Goal: Transaction & Acquisition: Purchase product/service

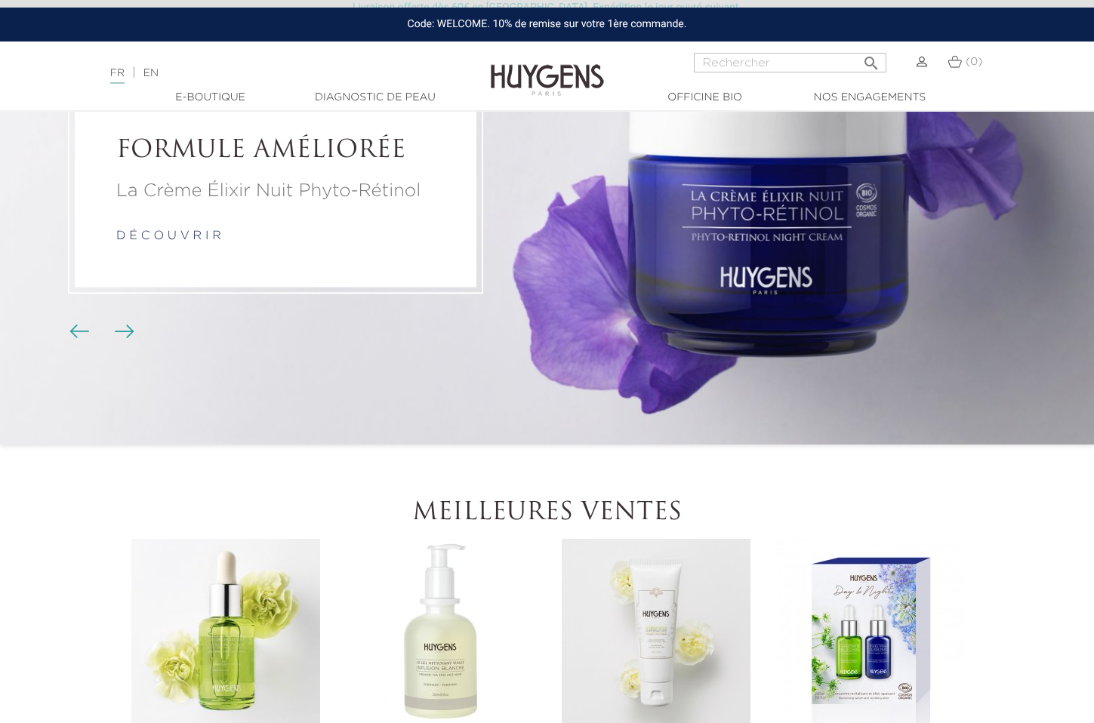
scroll to position [108, 0]
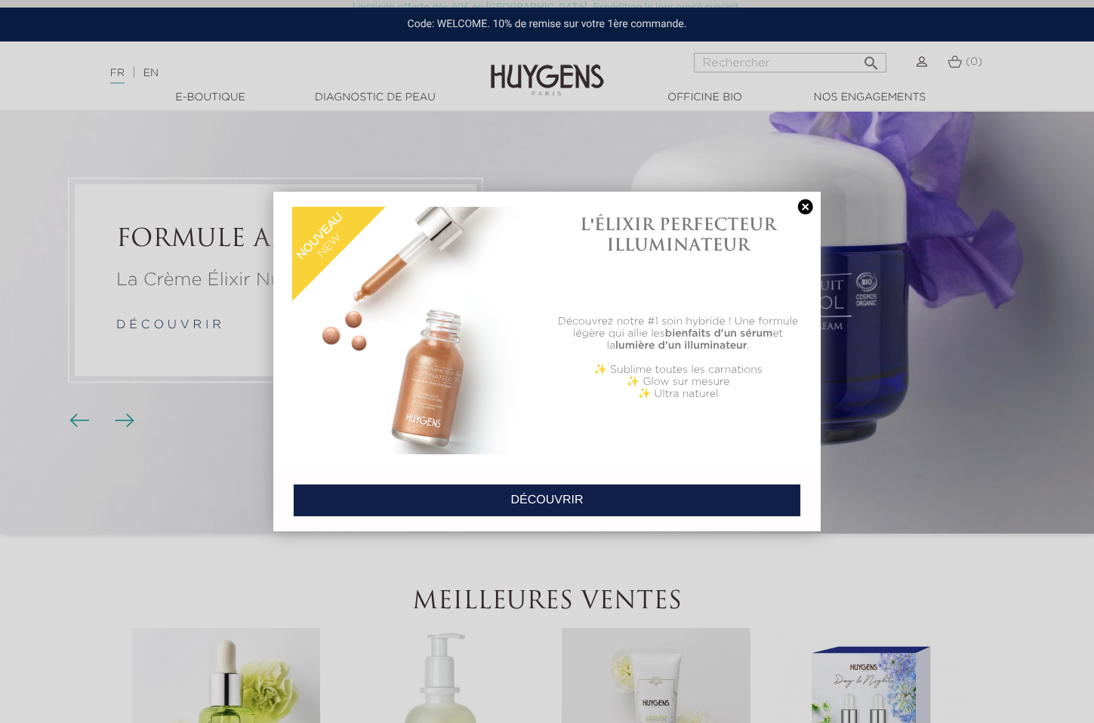
click at [808, 211] on link at bounding box center [805, 207] width 21 height 16
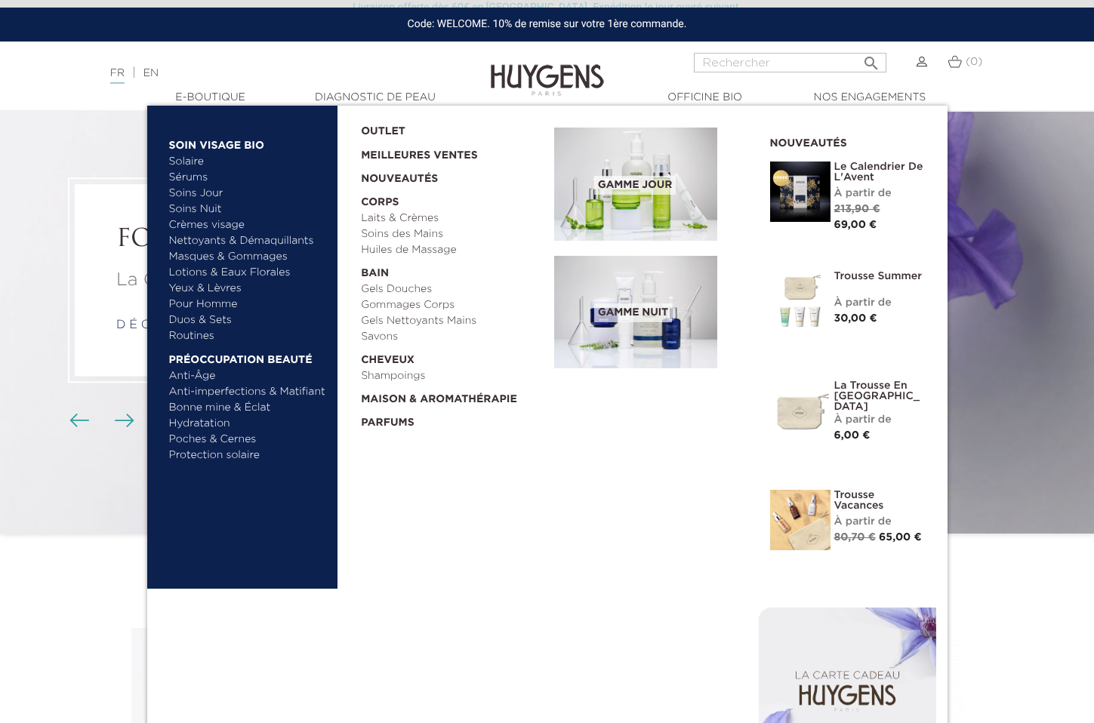
click at [227, 289] on link "Yeux & Lèvres" at bounding box center [248, 289] width 158 height 16
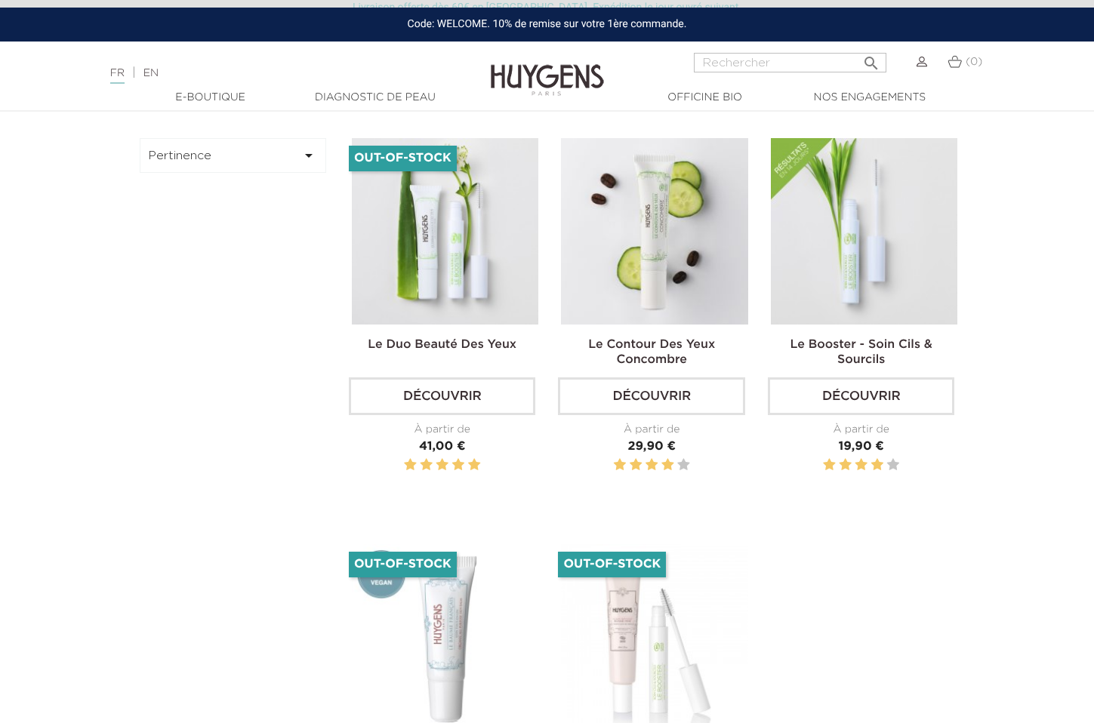
scroll to position [509, 0]
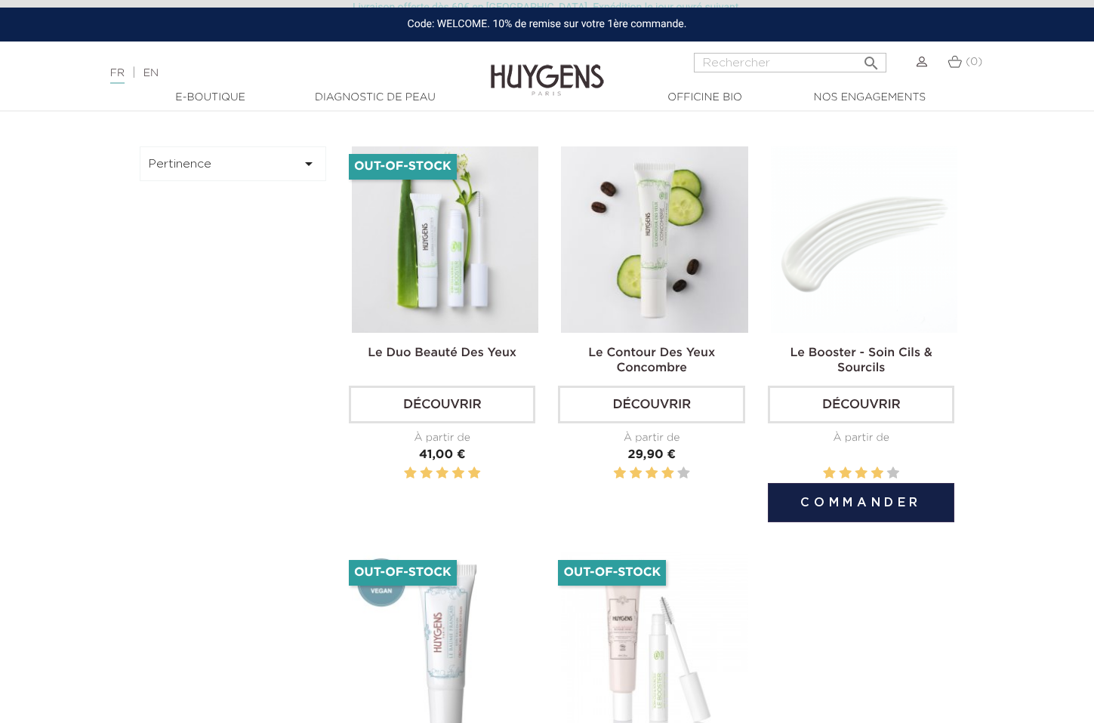
click at [848, 260] on img at bounding box center [864, 239] width 186 height 186
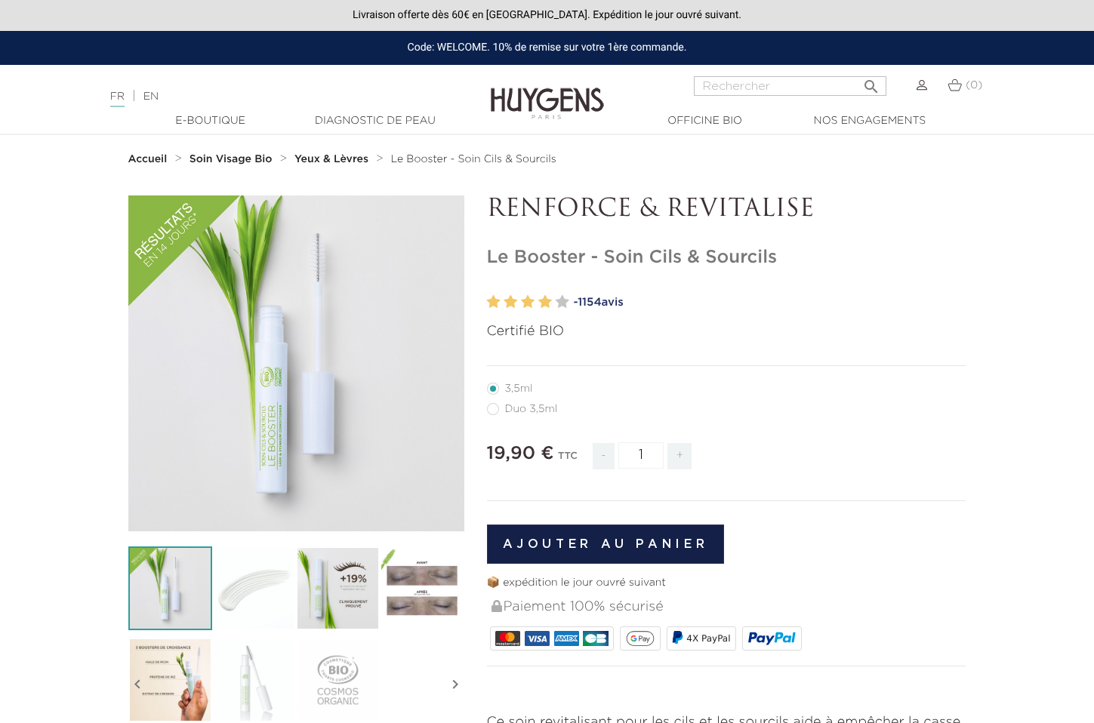
click at [417, 610] on img at bounding box center [422, 588] width 84 height 84
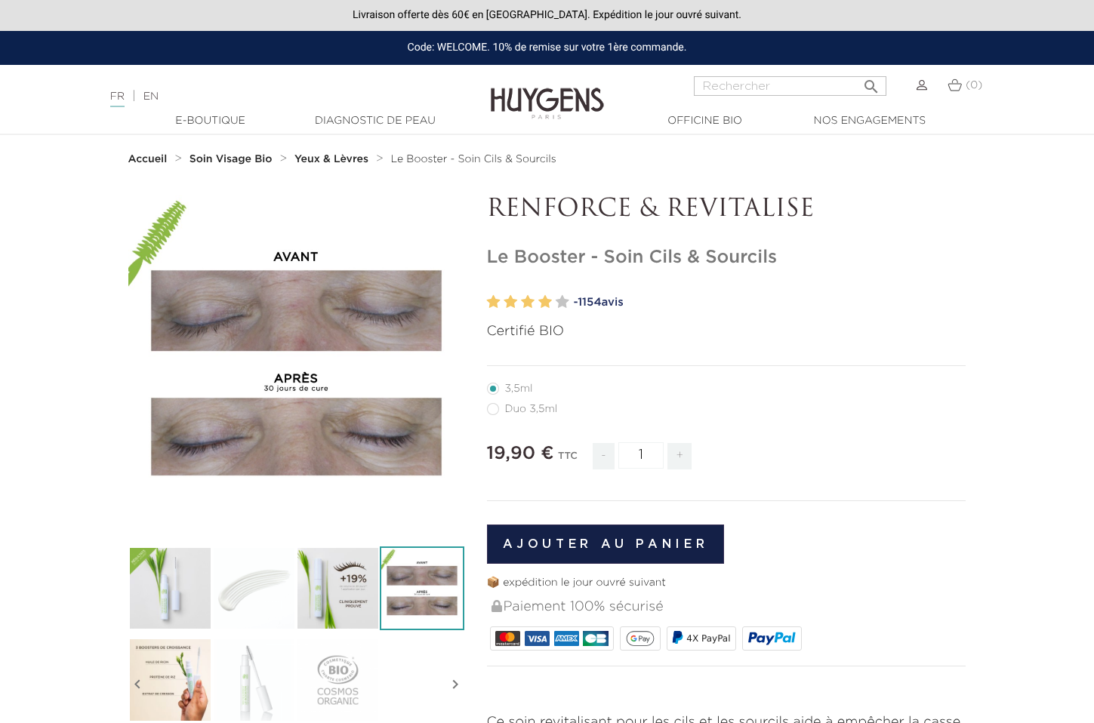
click at [417, 610] on img at bounding box center [422, 588] width 84 height 84
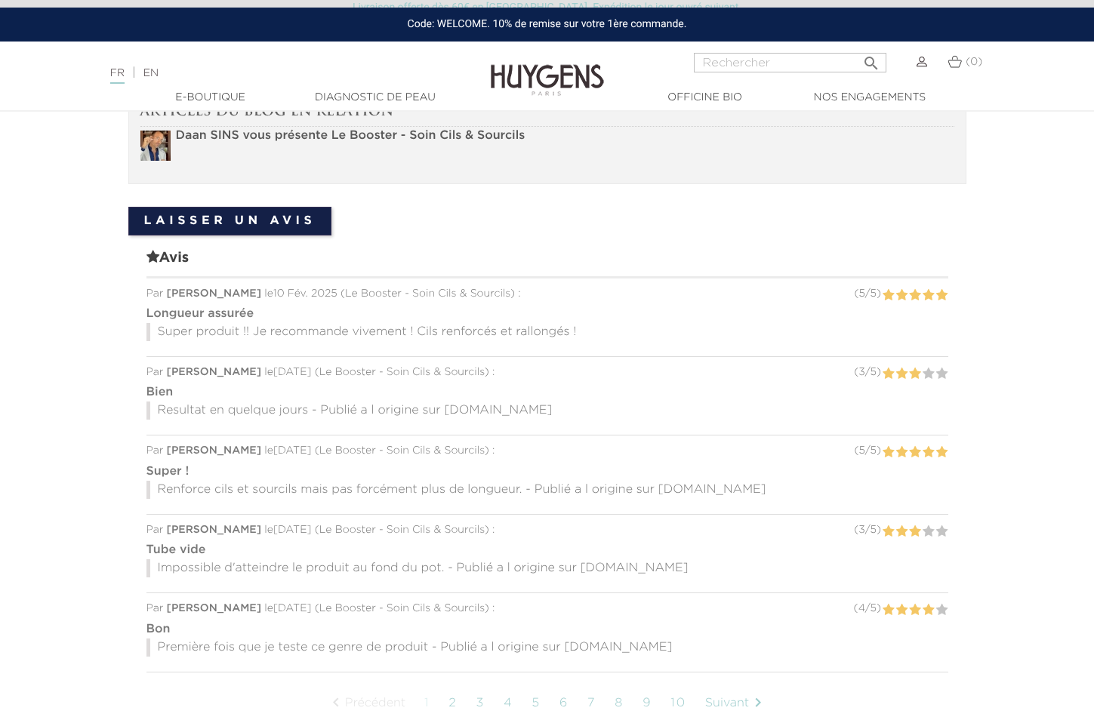
scroll to position [1036, 0]
click at [423, 599] on div at bounding box center [547, 597] width 802 height 8
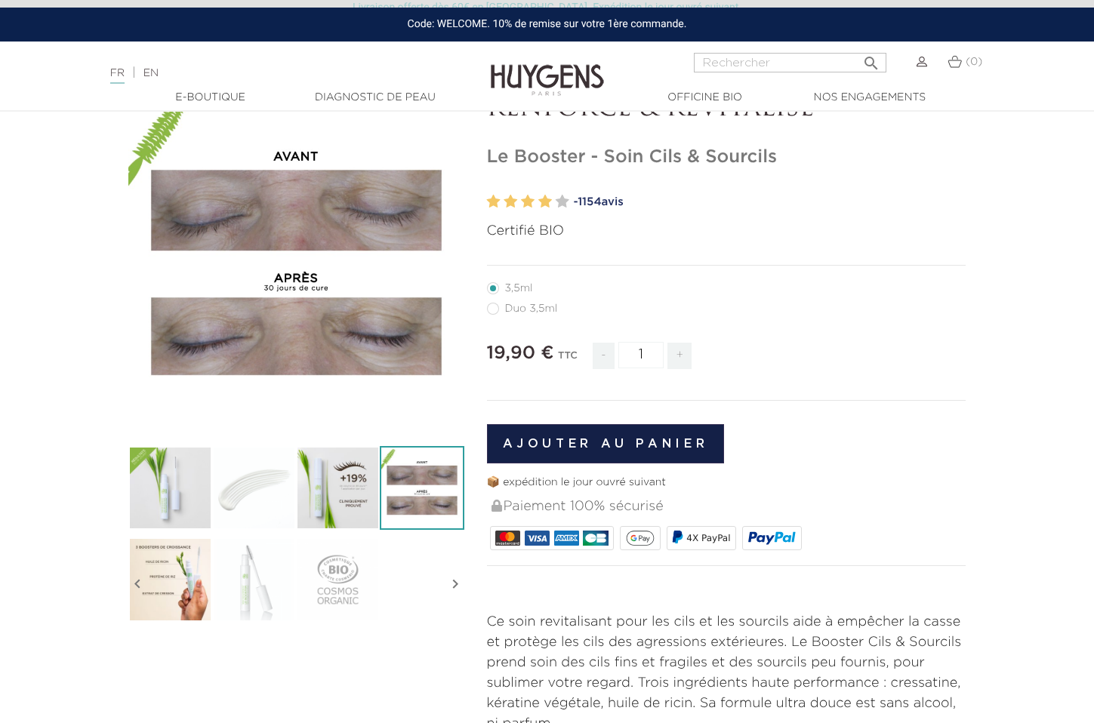
scroll to position [0, 0]
